Goal: Information Seeking & Learning: Learn about a topic

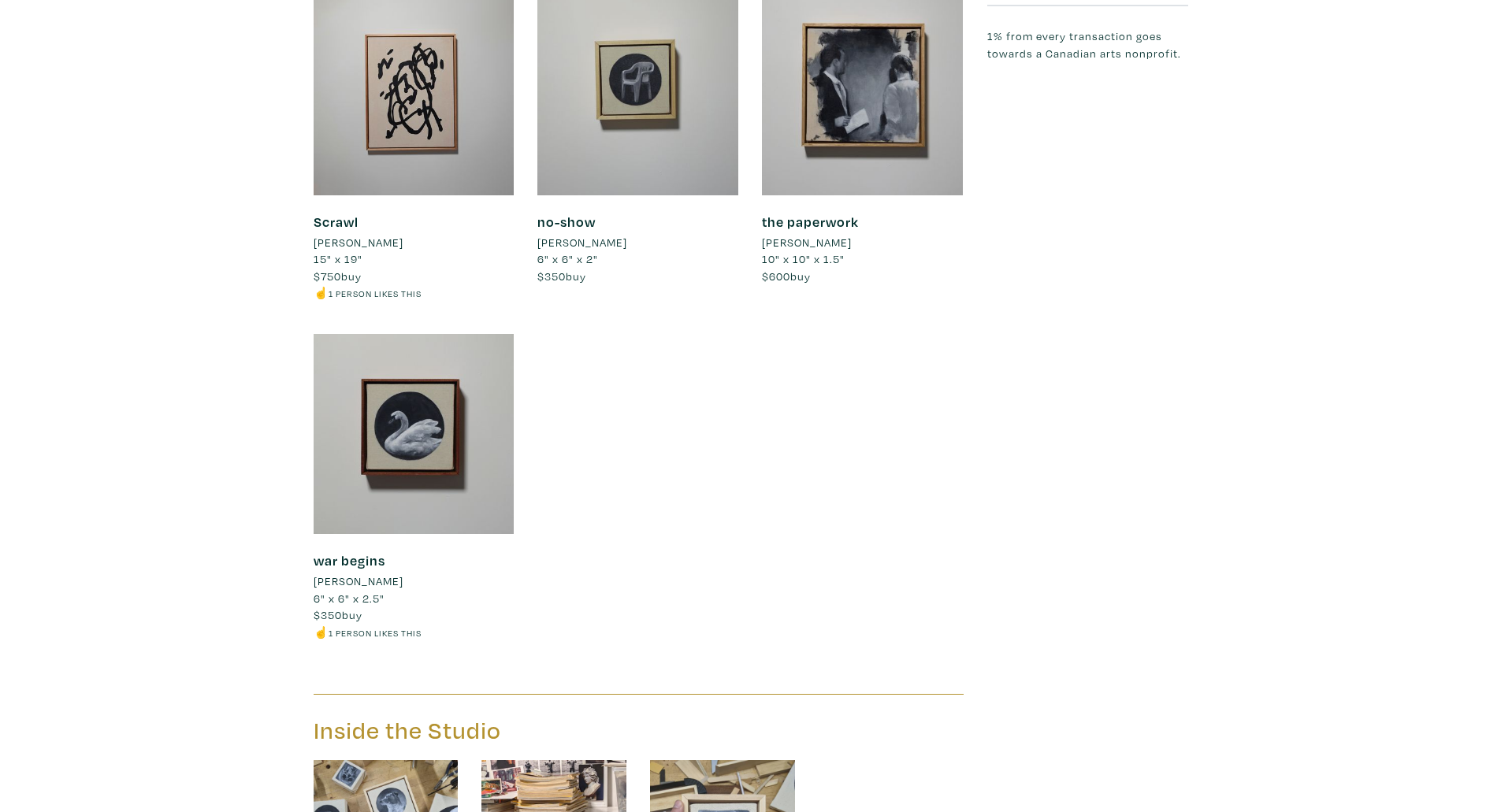
scroll to position [1518, 0]
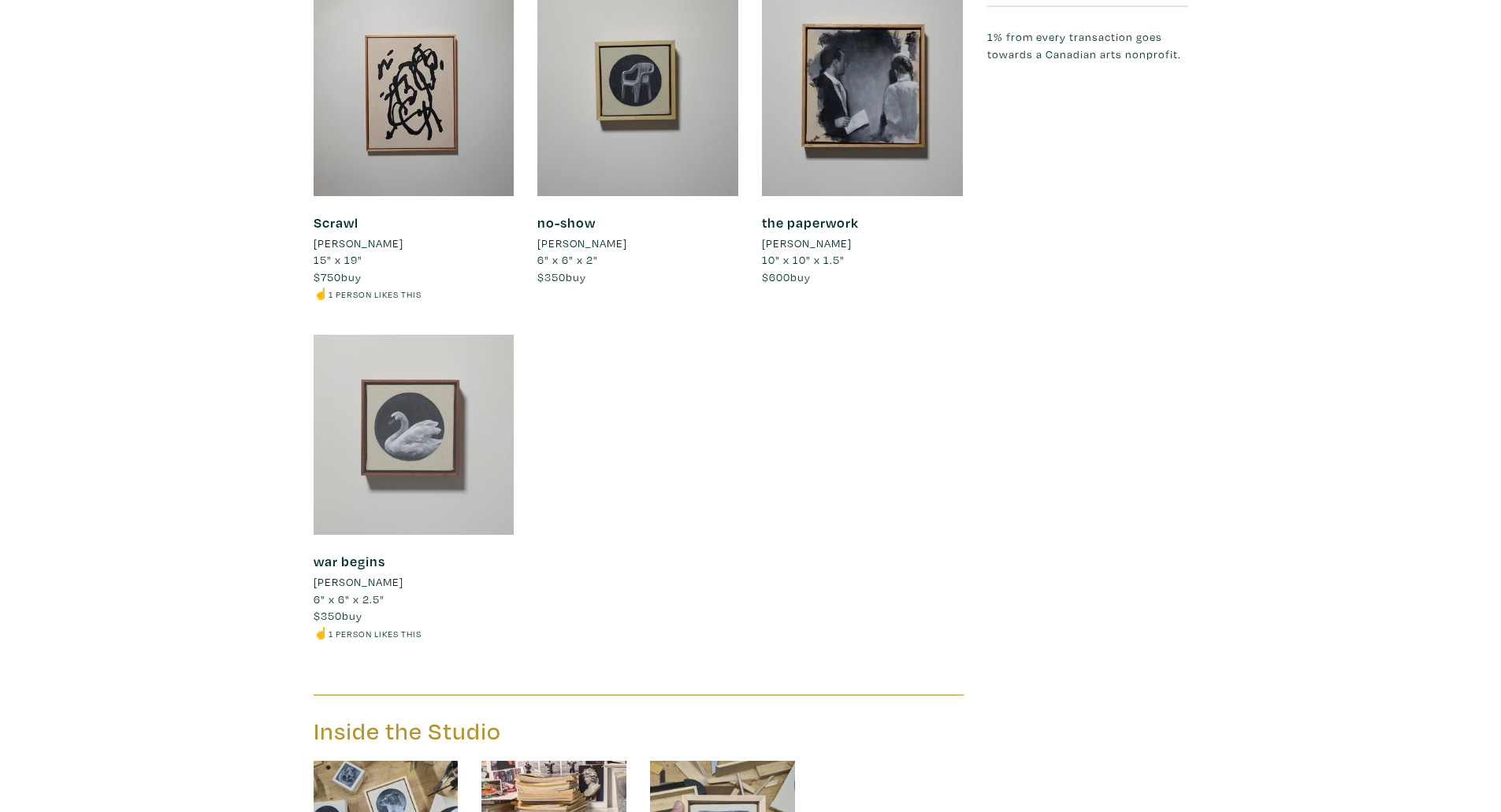
click at [428, 417] on div at bounding box center [414, 435] width 201 height 201
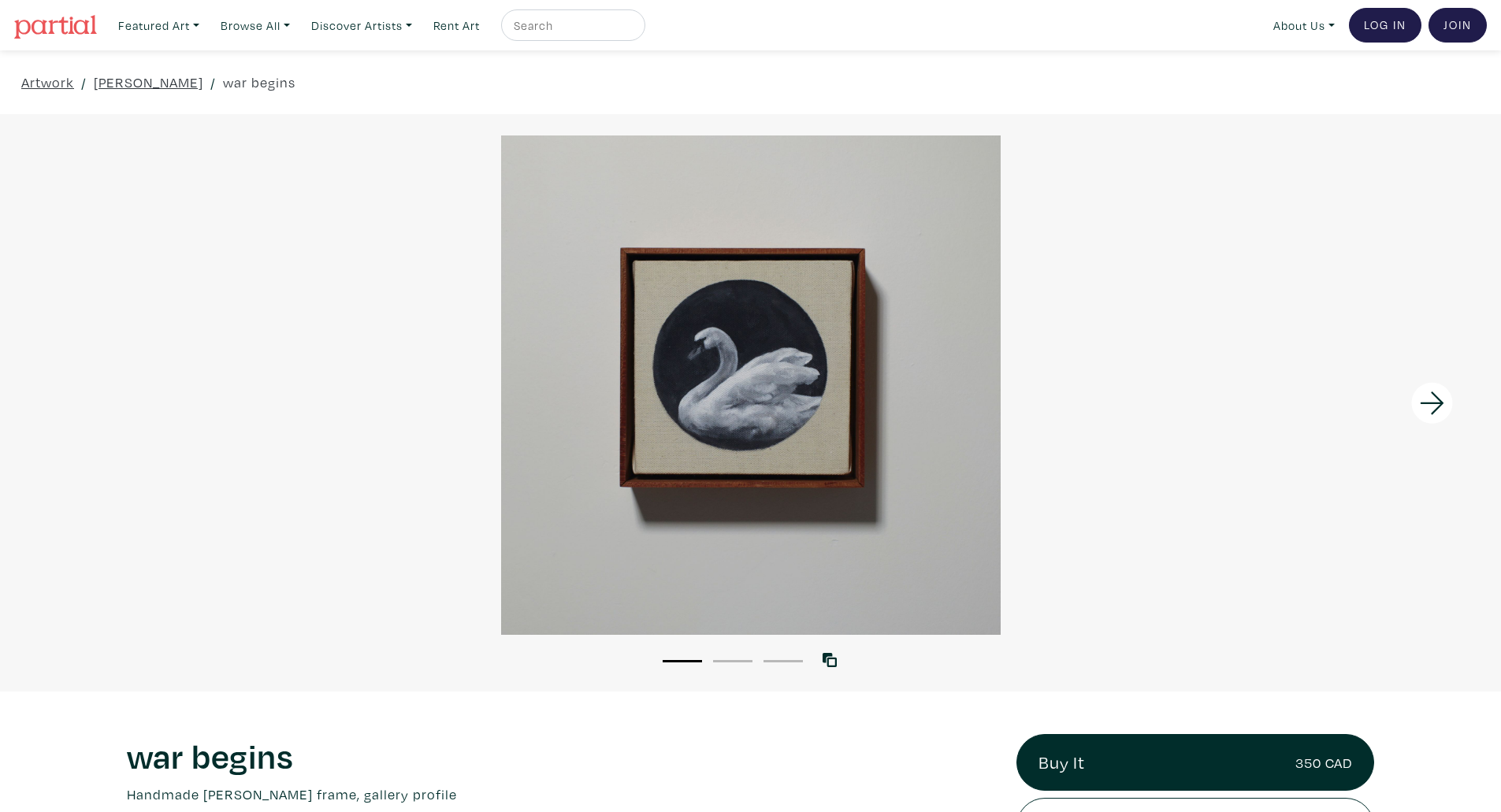
click at [1436, 394] on icon at bounding box center [1431, 403] width 53 height 43
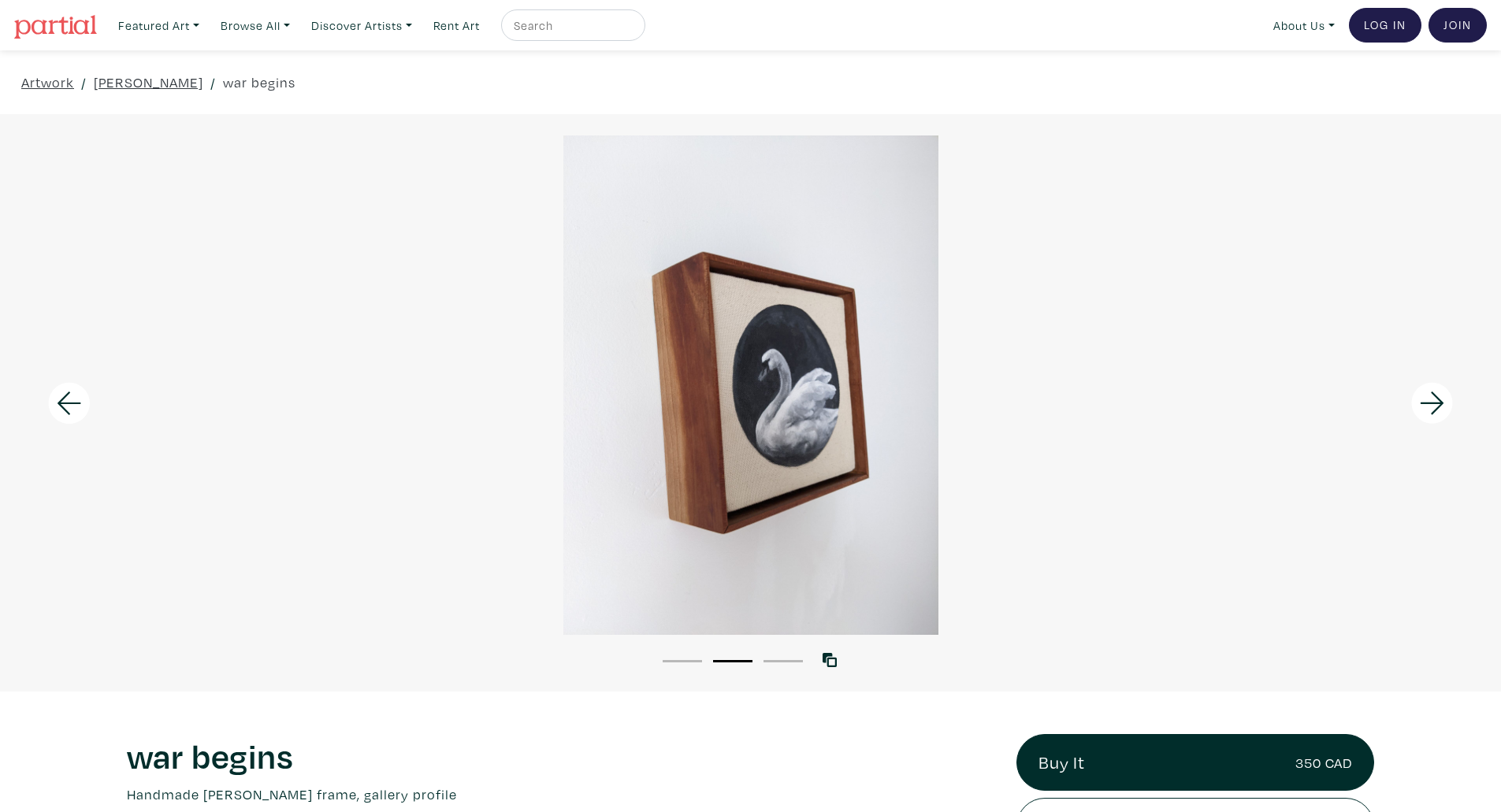
click at [1436, 394] on icon at bounding box center [1431, 403] width 53 height 43
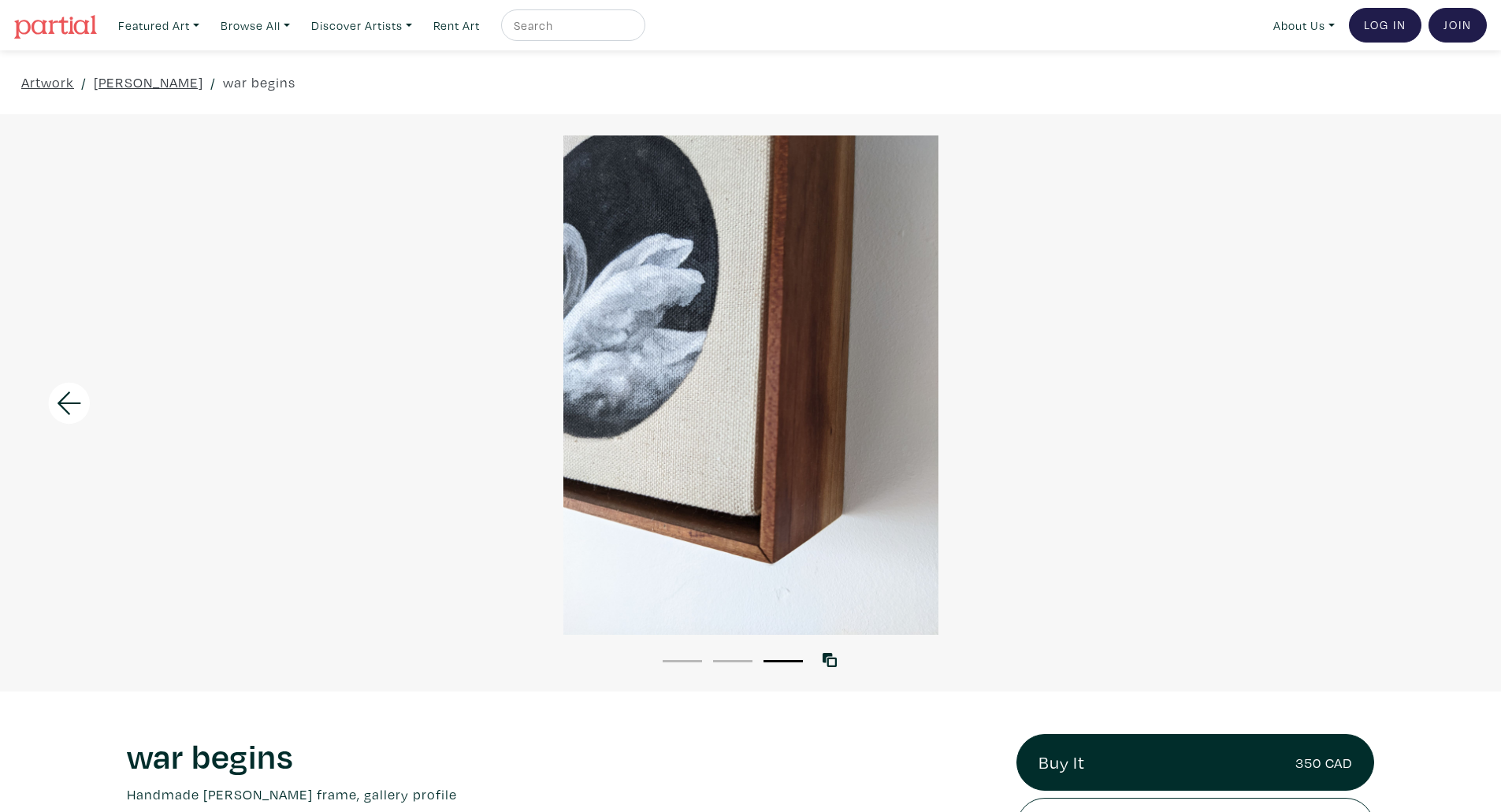
click at [1436, 394] on div at bounding box center [750, 385] width 1501 height 499
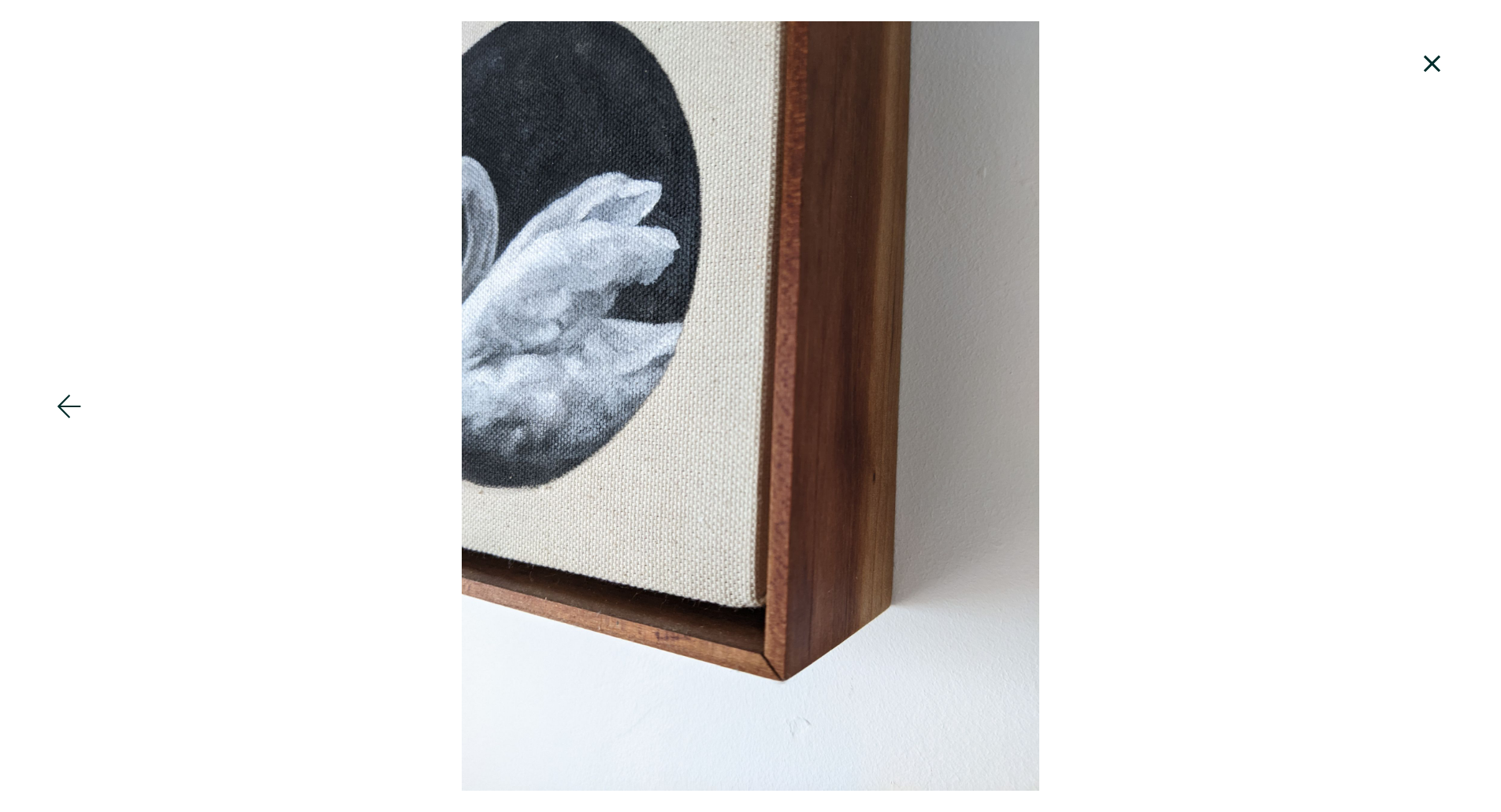
click at [1428, 58] on icon at bounding box center [1431, 63] width 17 height 17
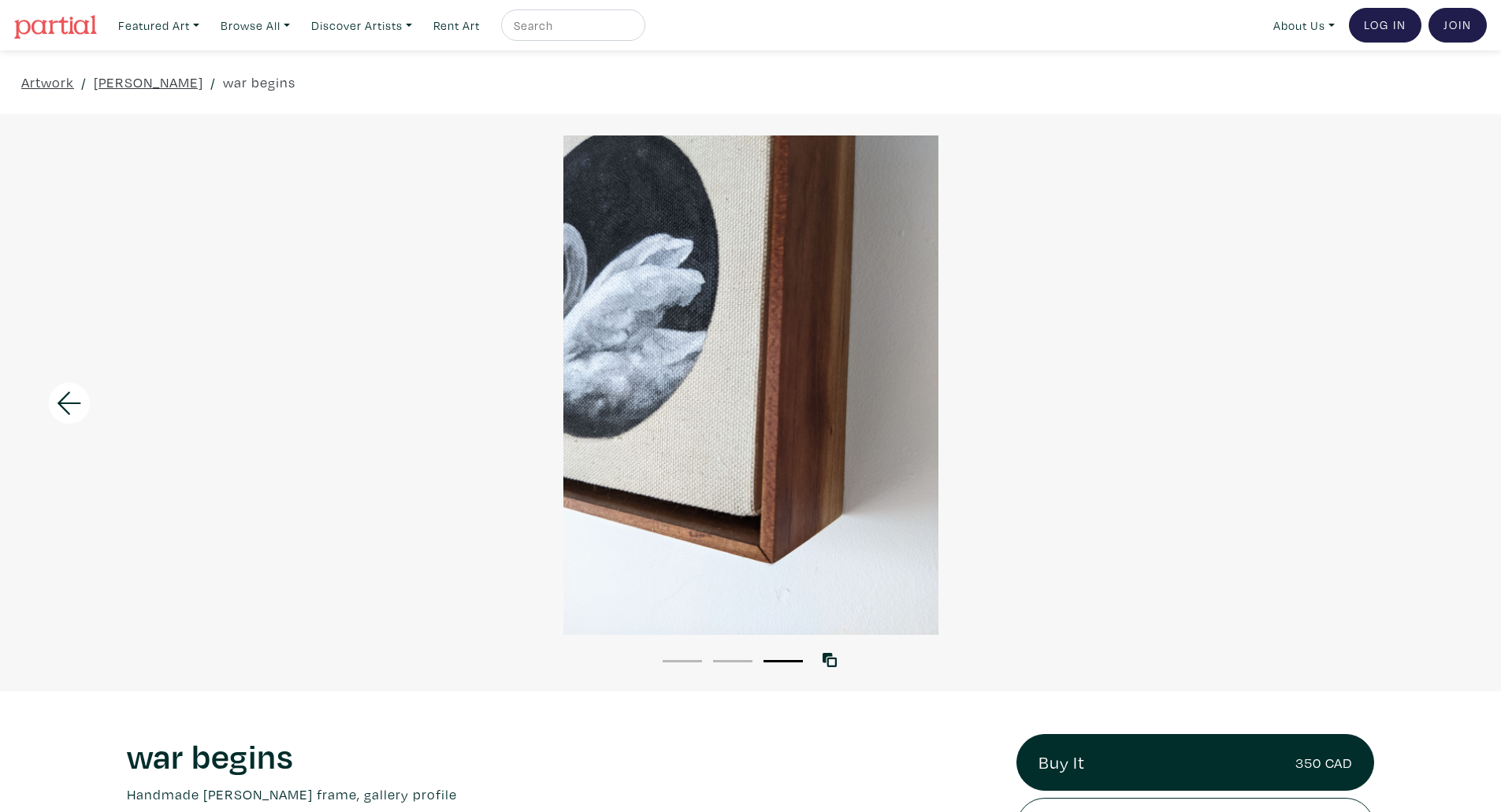
click at [72, 400] on icon at bounding box center [69, 403] width 53 height 43
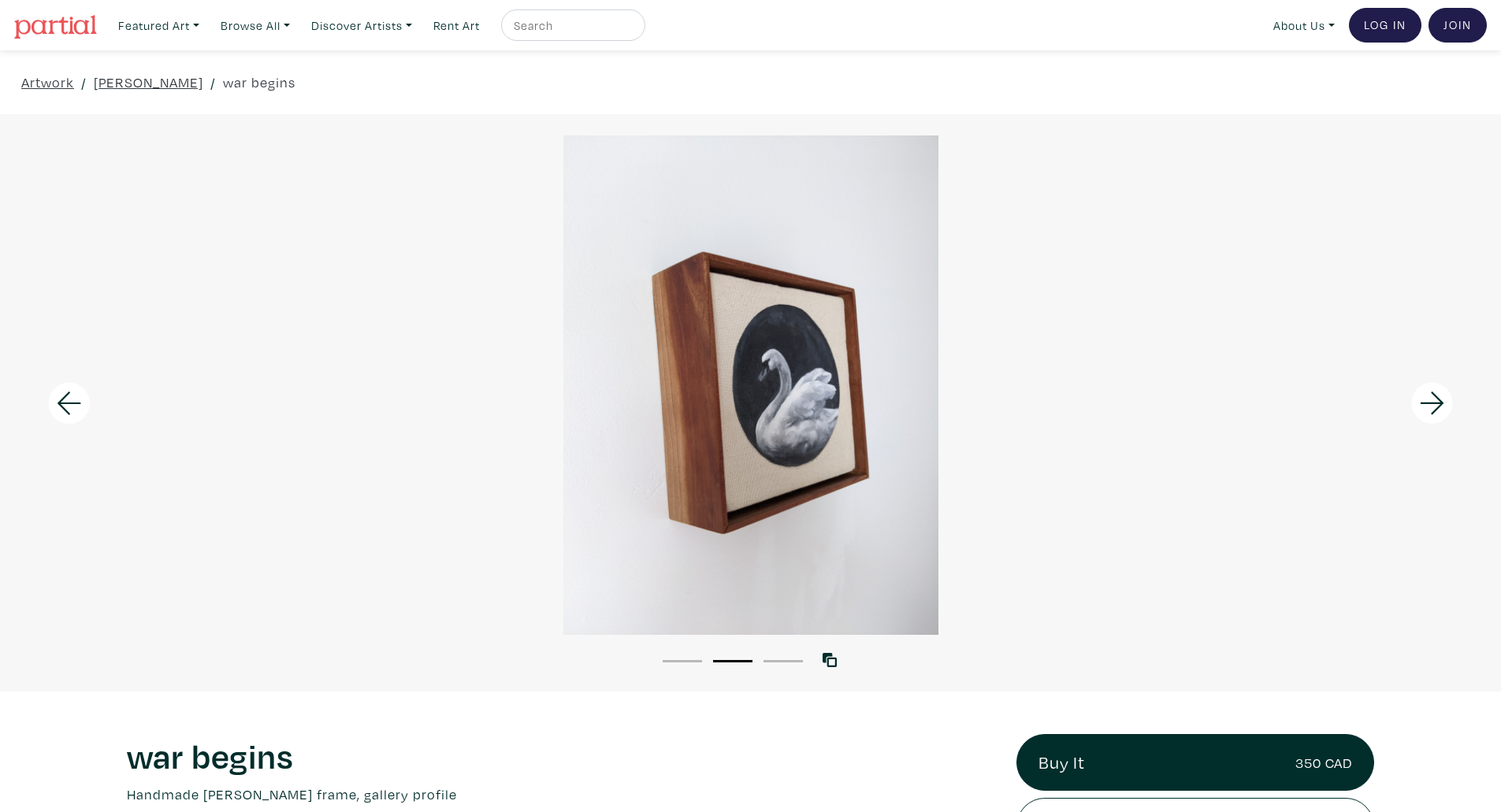
click at [72, 400] on icon at bounding box center [69, 403] width 53 height 43
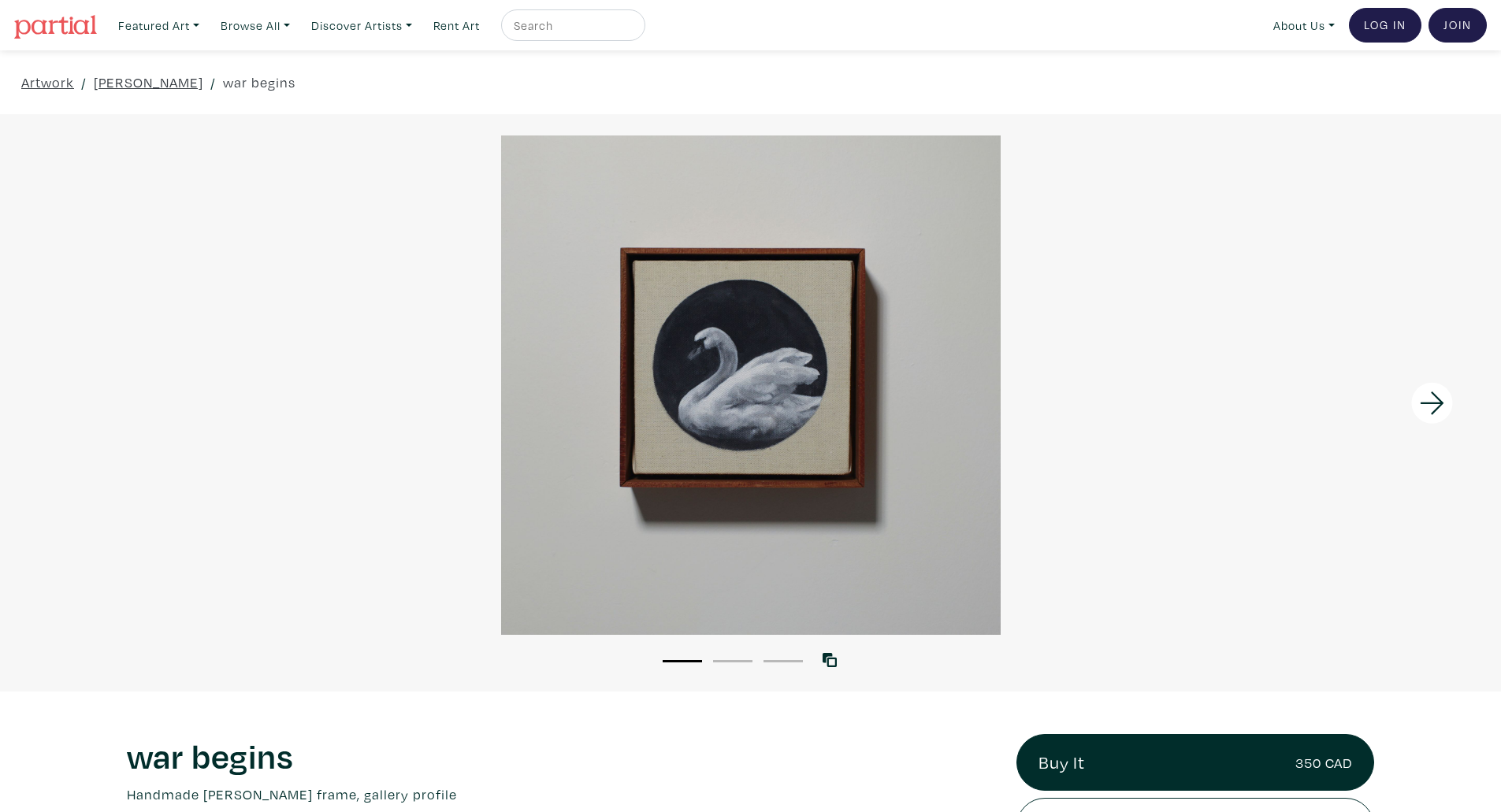
click at [72, 400] on div at bounding box center [750, 385] width 1501 height 499
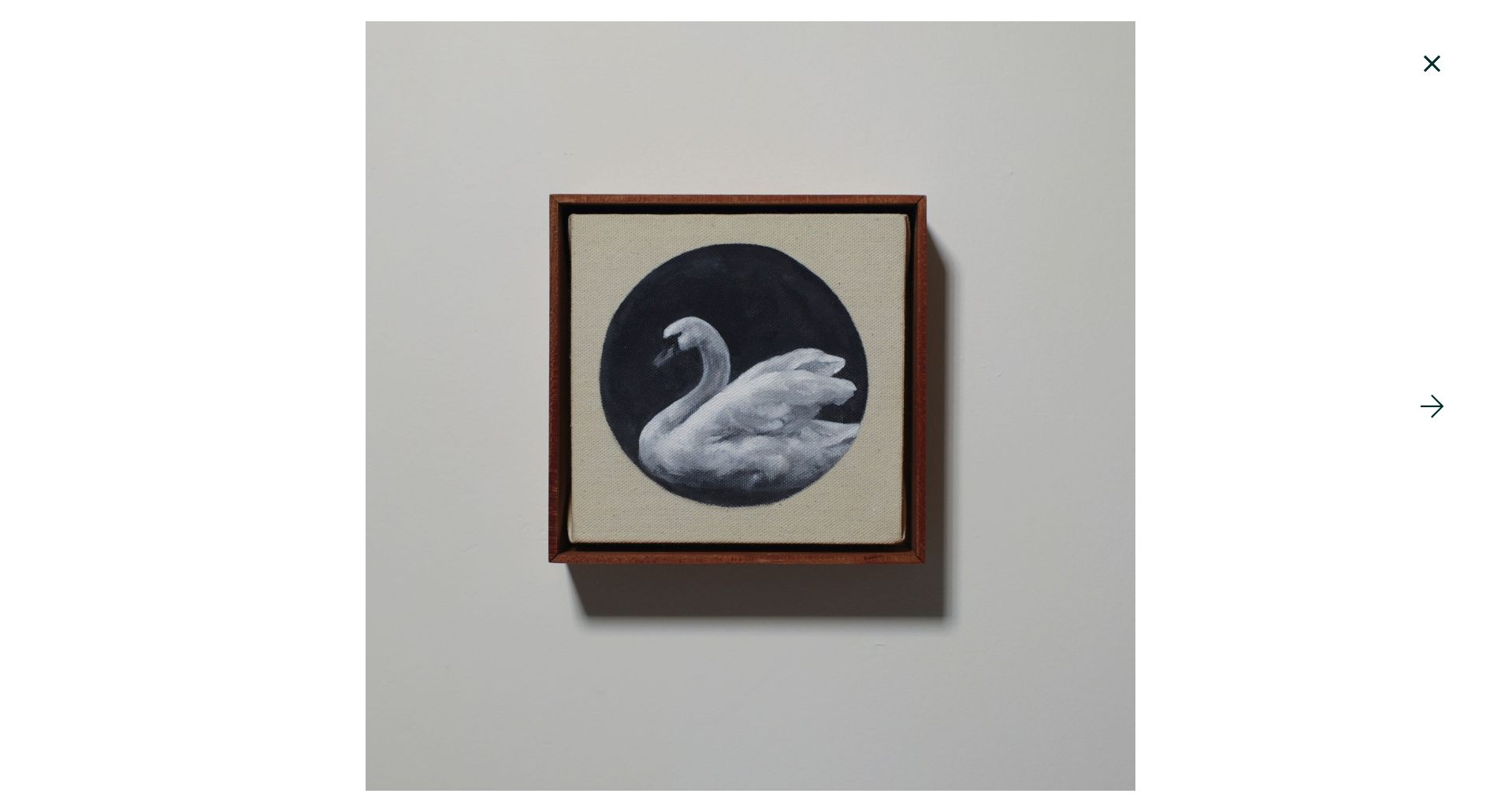
click at [1429, 69] on icon at bounding box center [1431, 64] width 53 height 43
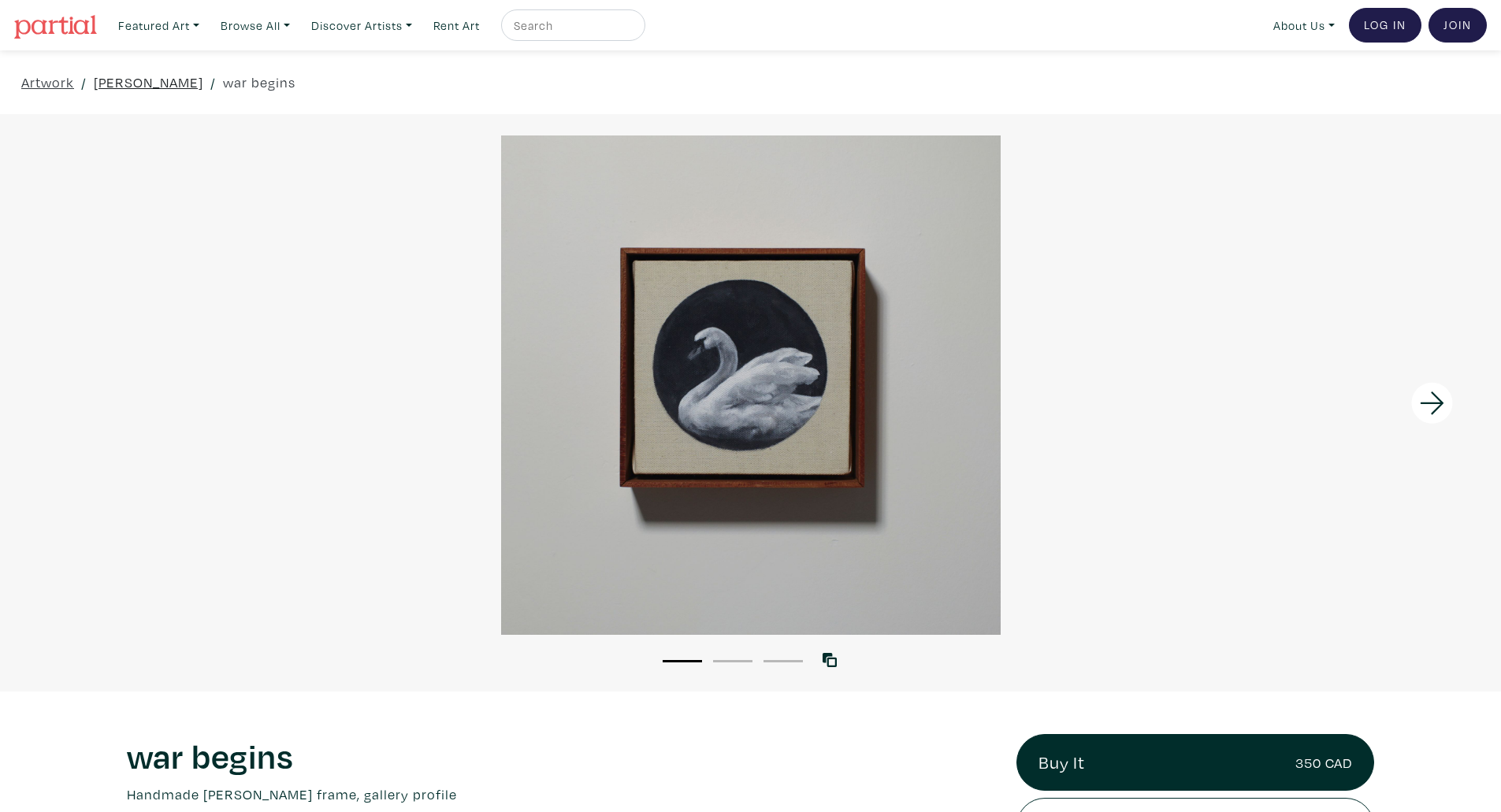
click at [171, 84] on link "[PERSON_NAME]" at bounding box center [147, 82] width 109 height 21
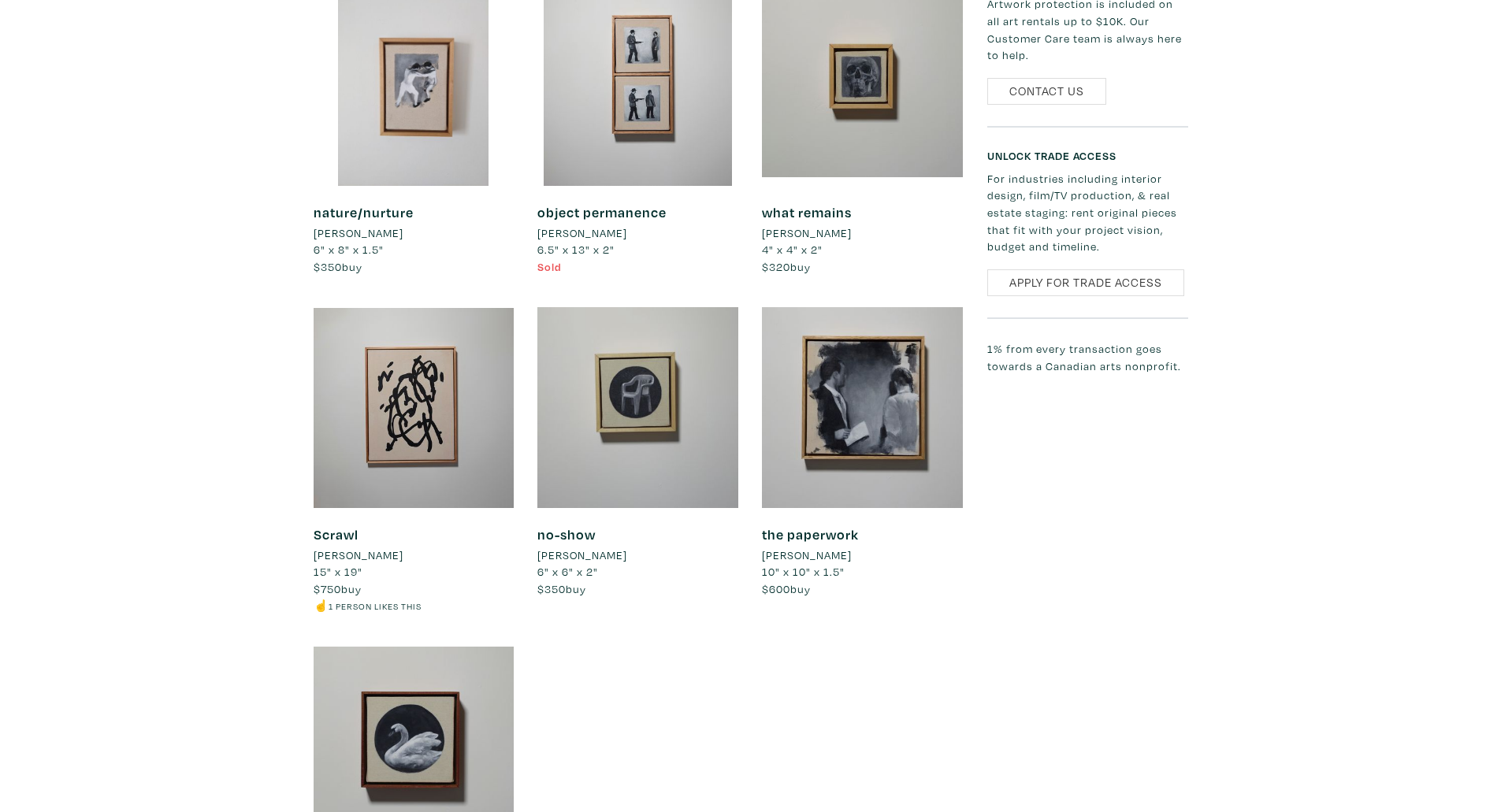
scroll to position [1175, 0]
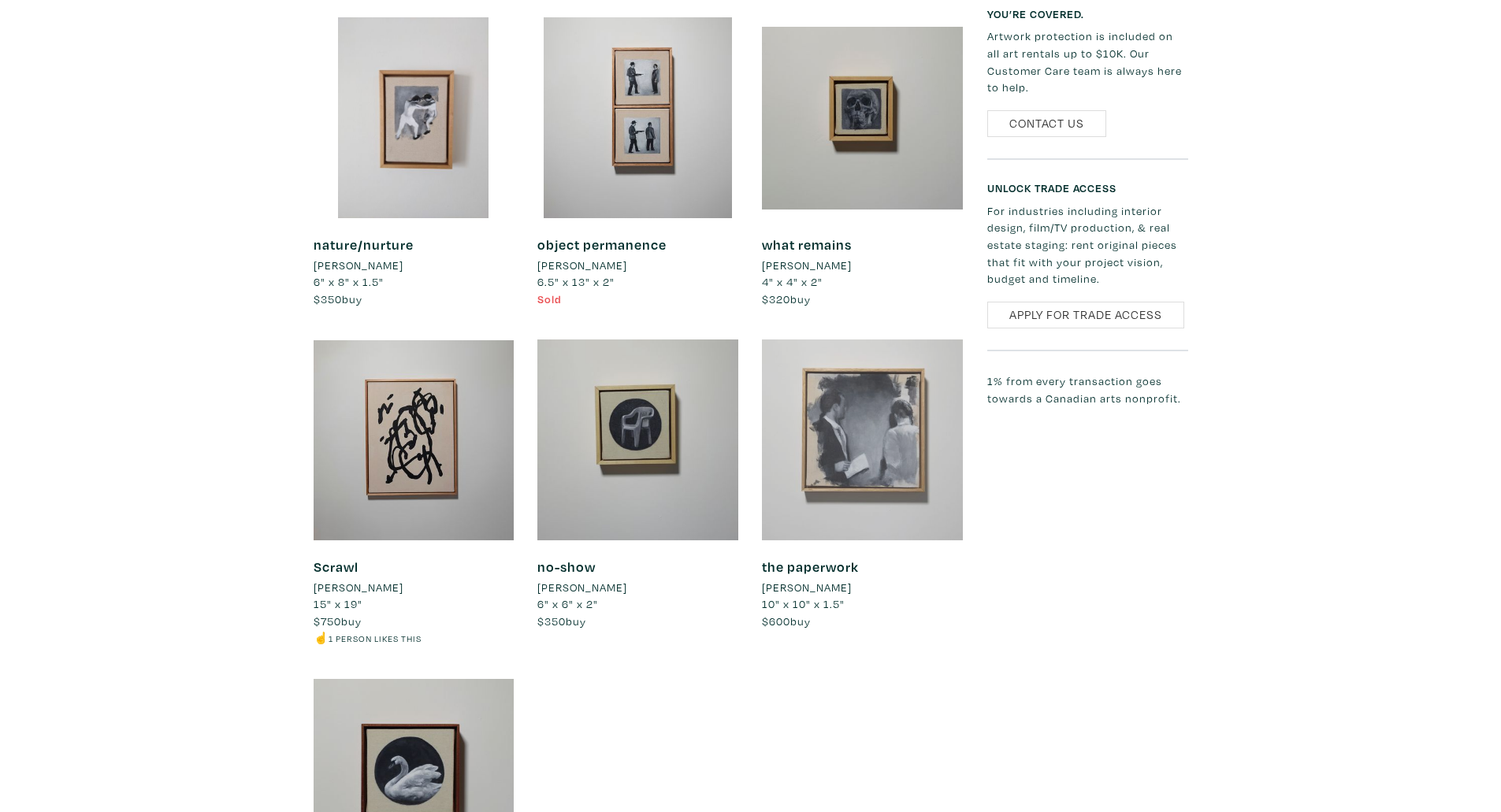
click at [913, 461] on div at bounding box center [862, 440] width 201 height 201
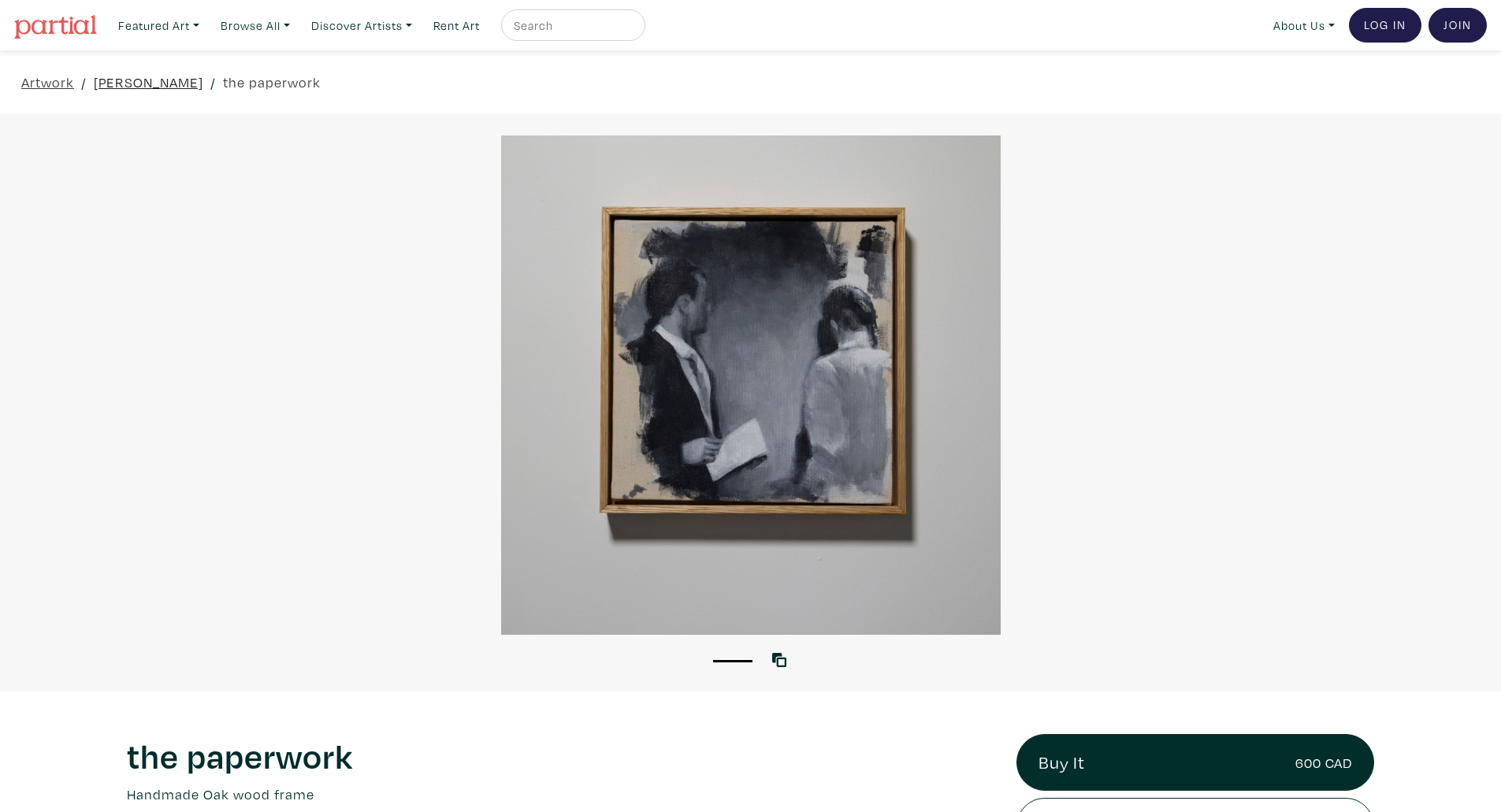
click at [134, 81] on link "[PERSON_NAME]" at bounding box center [147, 82] width 109 height 21
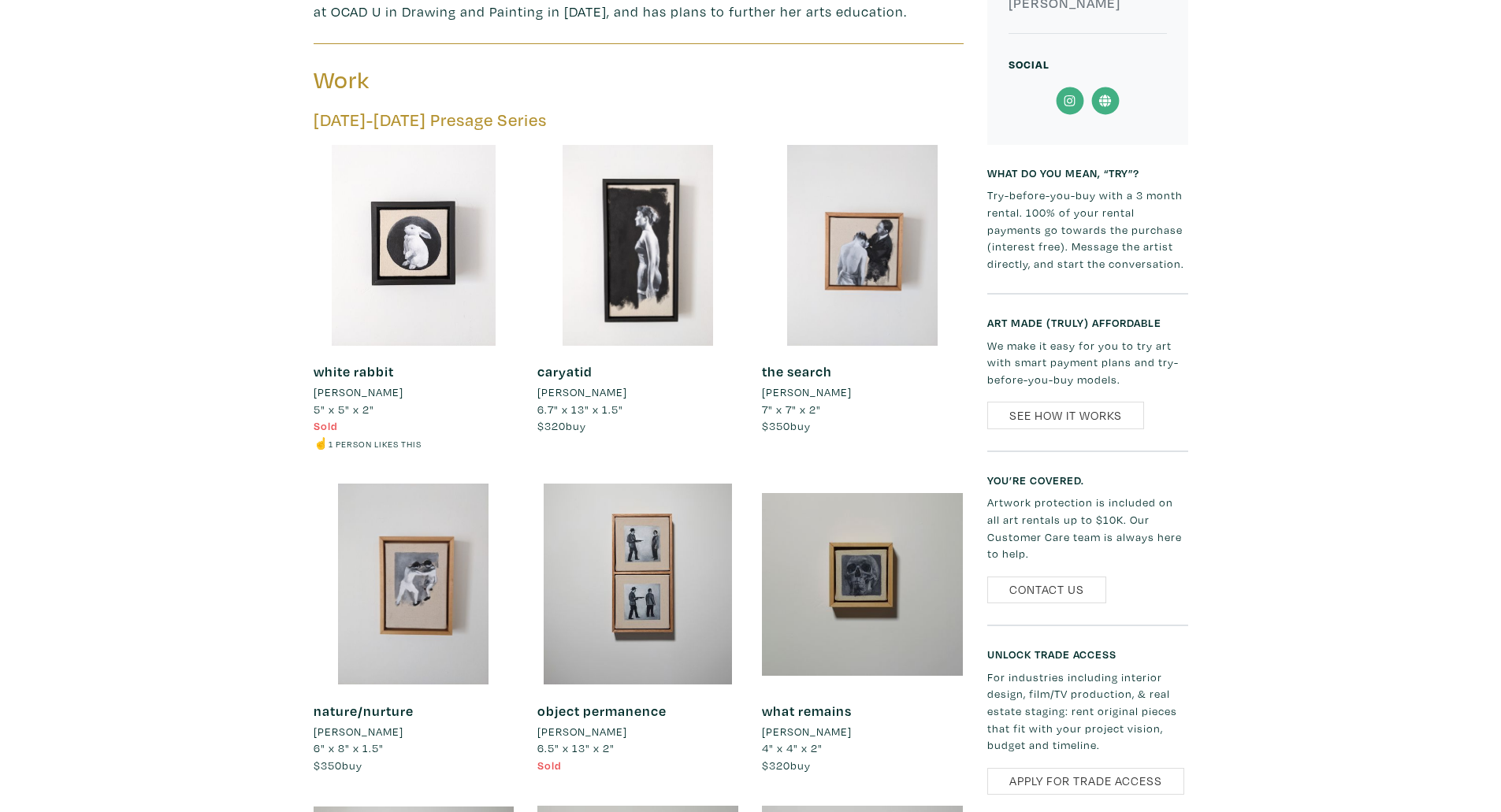
scroll to position [709, 0]
click at [413, 290] on div at bounding box center [414, 244] width 201 height 201
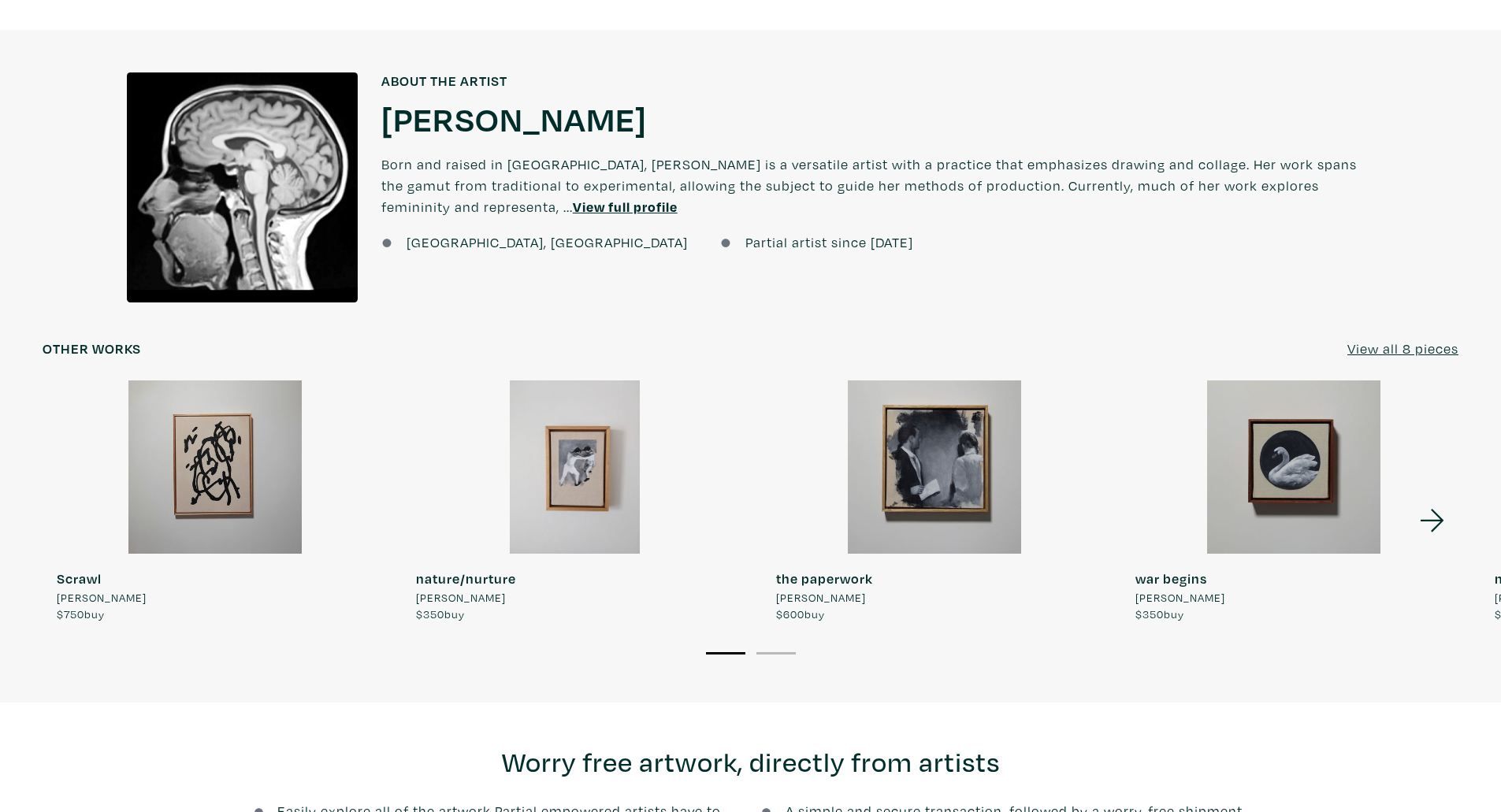
scroll to position [1222, 0]
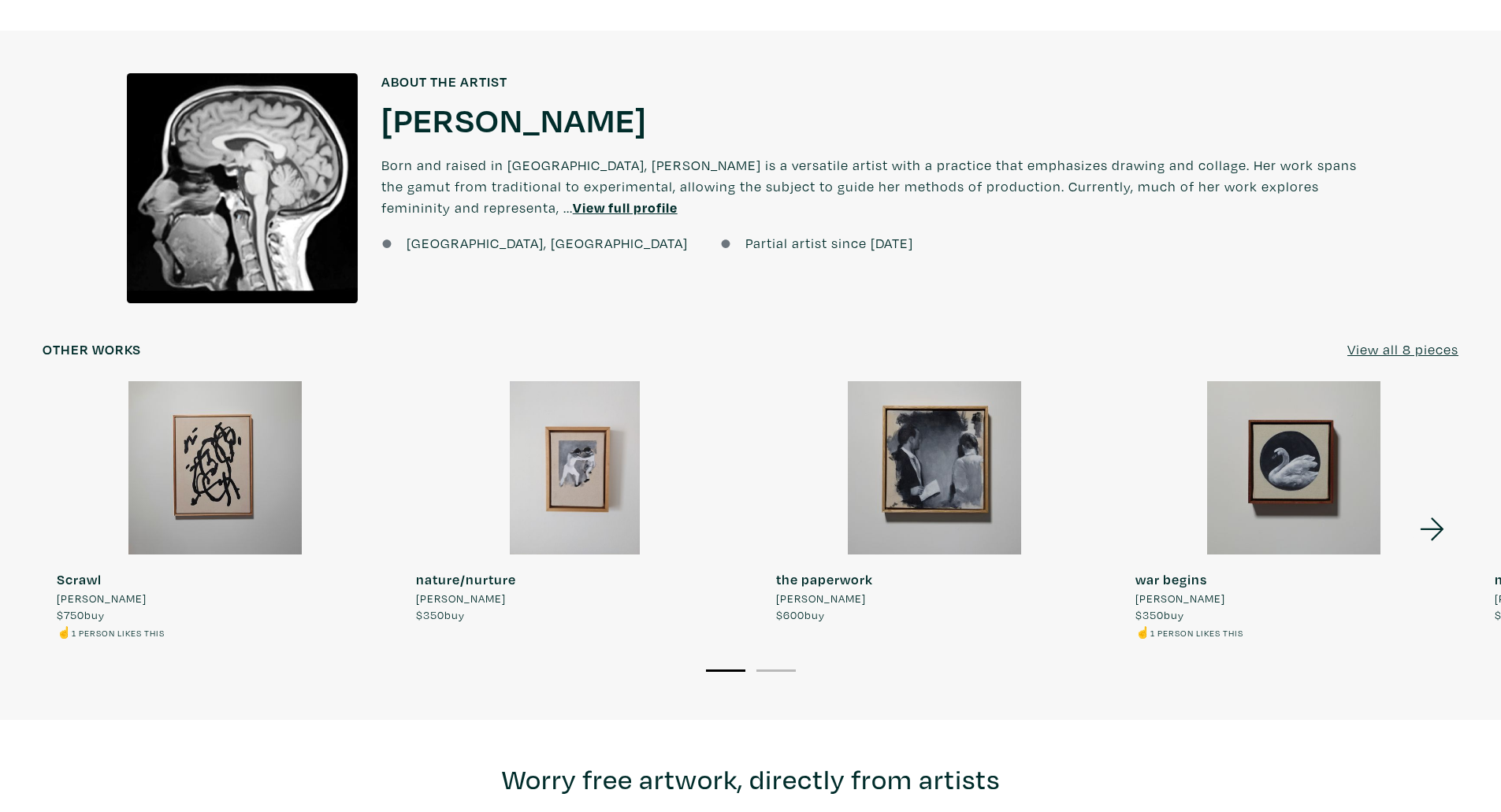
click at [572, 209] on u "View full profile" at bounding box center [625, 207] width 105 height 18
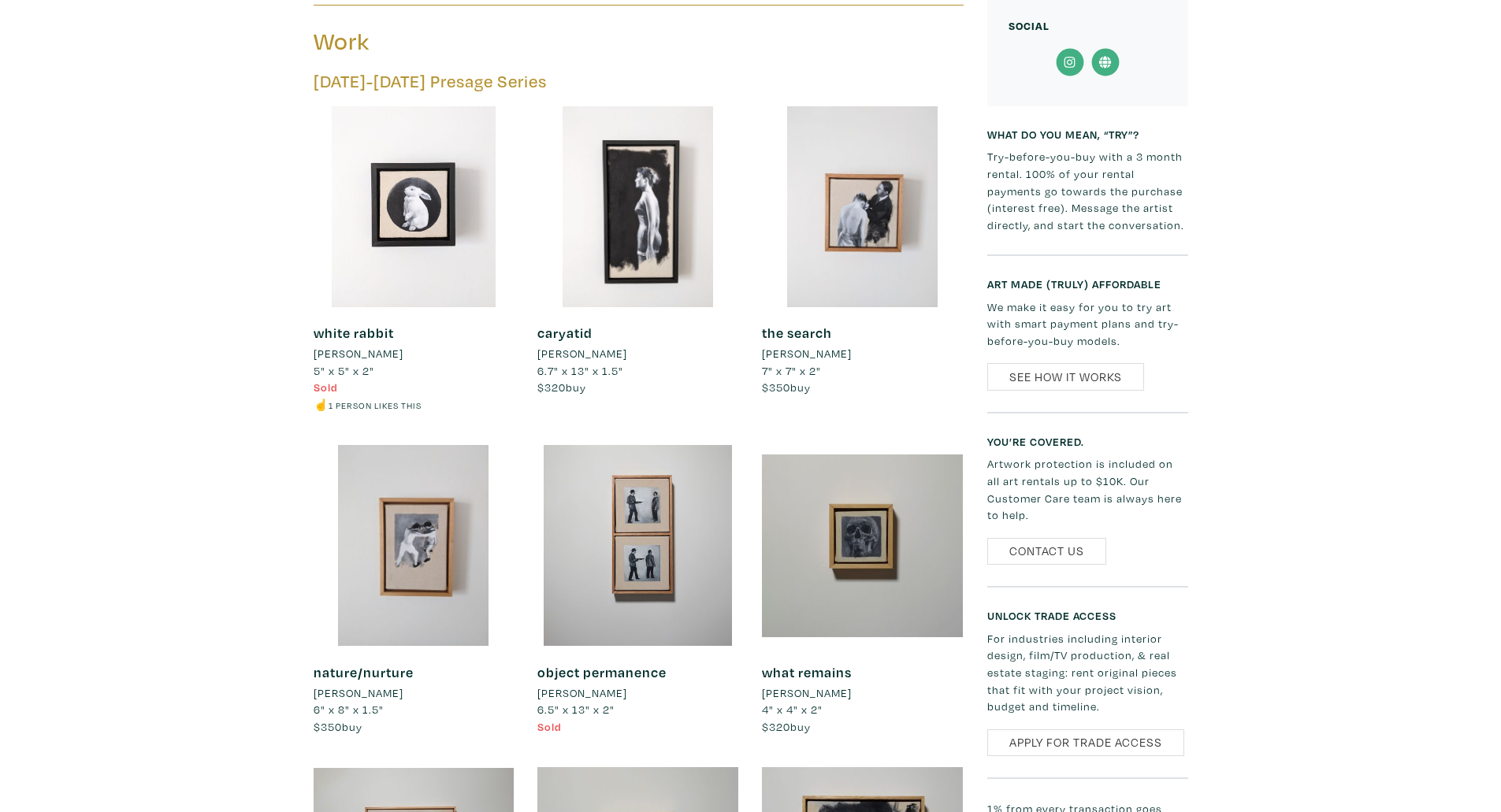
scroll to position [749, 0]
